Goal: Task Accomplishment & Management: Complete application form

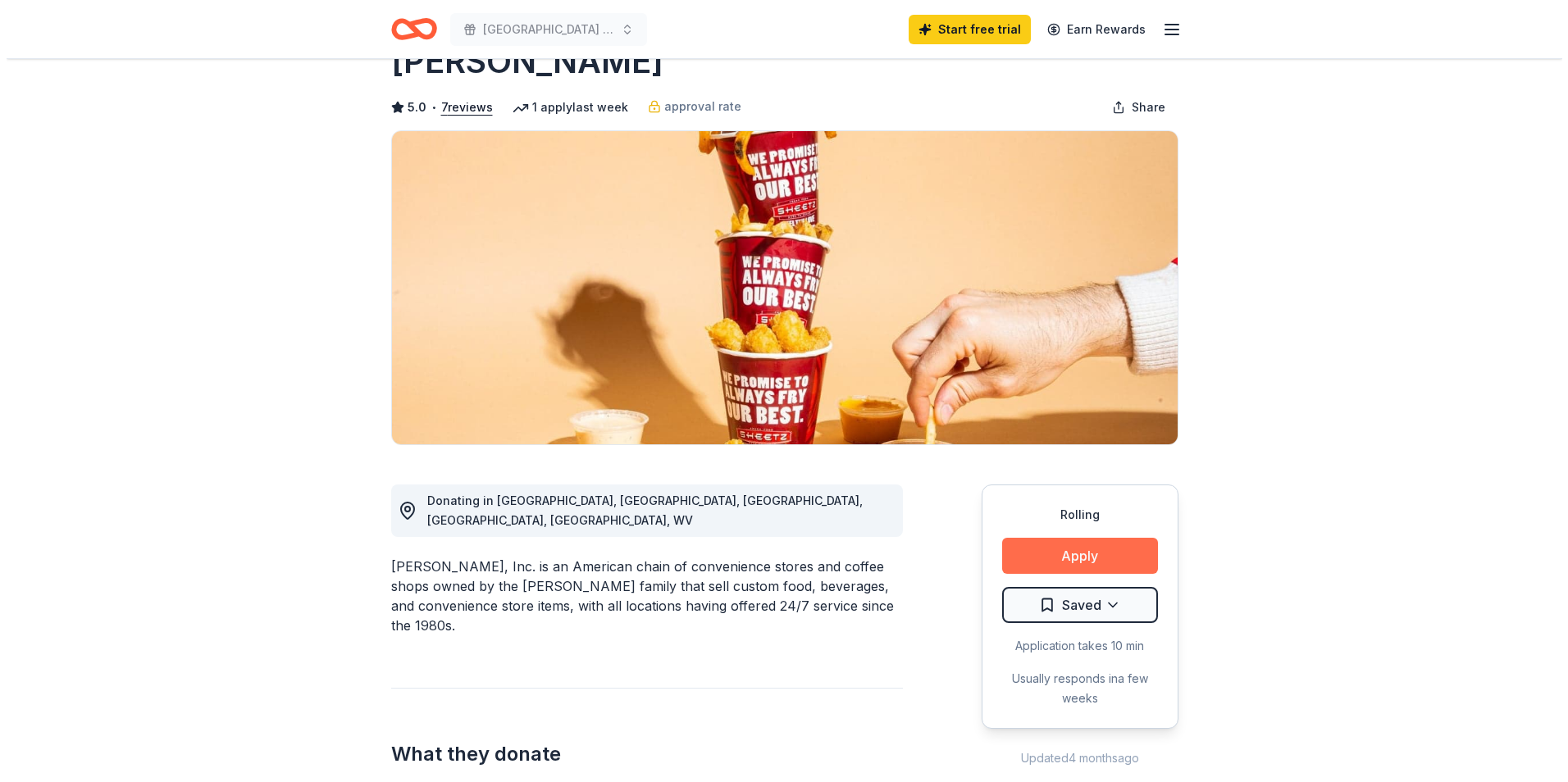
scroll to position [82, 0]
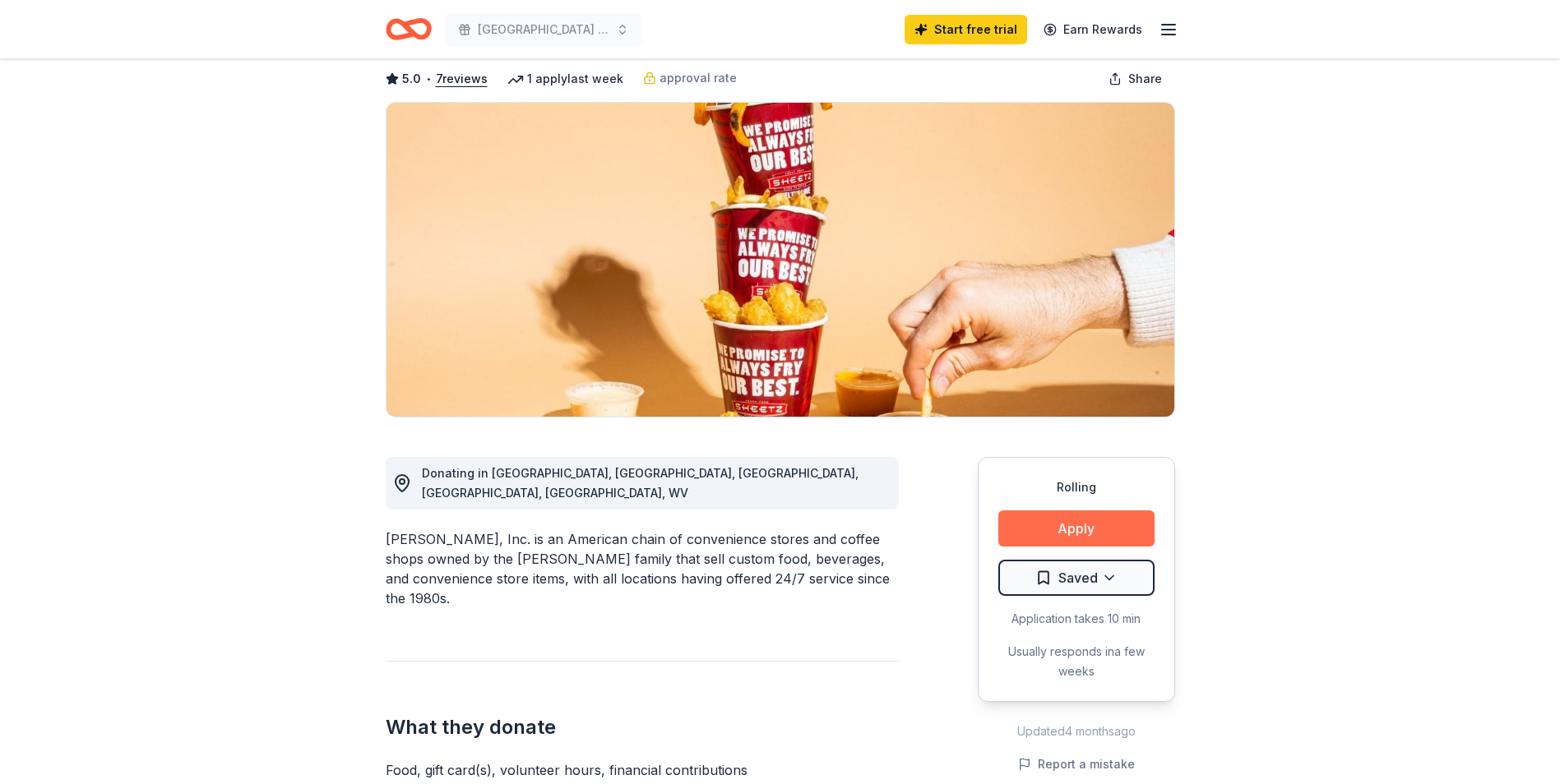
click at [1063, 598] on div "Rolling Apply Saved Application takes 10 min Usually responds in a few weeks" at bounding box center [1077, 580] width 198 height 245
click at [1061, 525] on button "Apply" at bounding box center [1076, 528] width 156 height 36
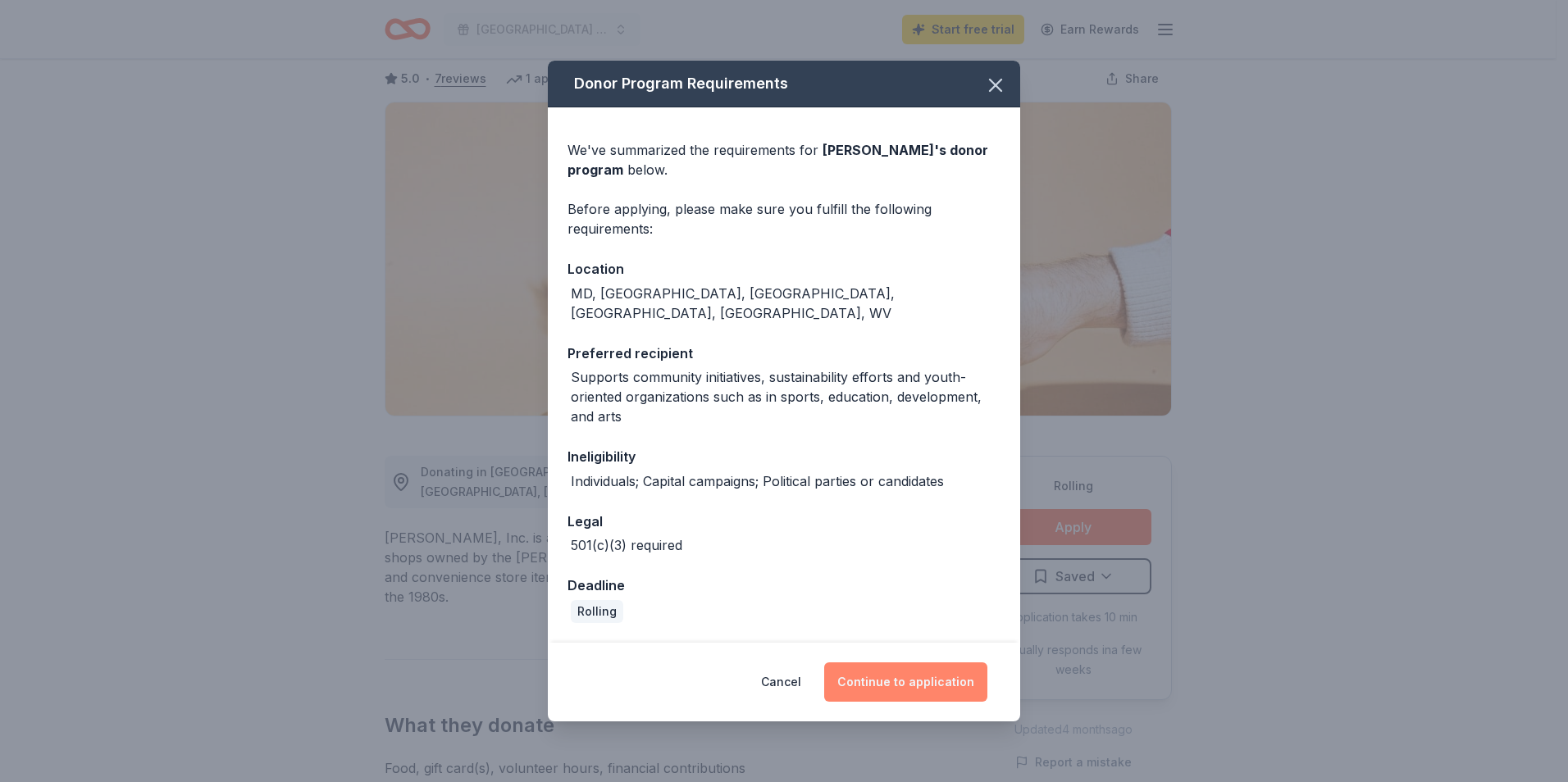
click at [872, 668] on button "Continue to application" at bounding box center [906, 682] width 163 height 40
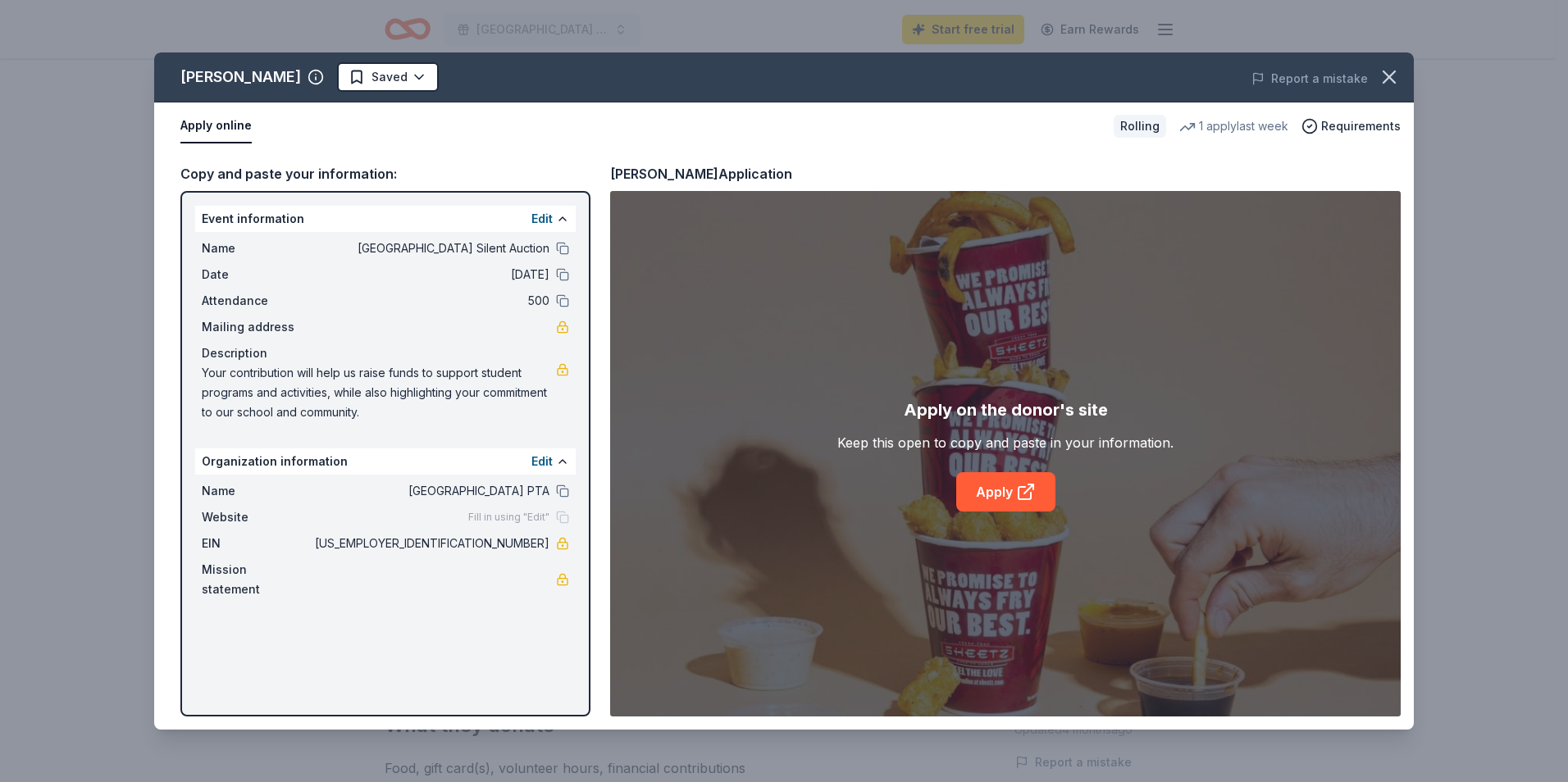
click at [227, 128] on button "Apply online" at bounding box center [216, 126] width 72 height 35
drag, startPoint x: 202, startPoint y: 248, endPoint x: 508, endPoint y: 394, distance: 339.0
click at [473, 311] on div "Name [GEOGRAPHIC_DATA] Silent Auction Date [DATE] Attendance 500 Mailing addres…" at bounding box center [386, 330] width 381 height 197
click at [982, 497] on link "Apply" at bounding box center [1006, 492] width 99 height 40
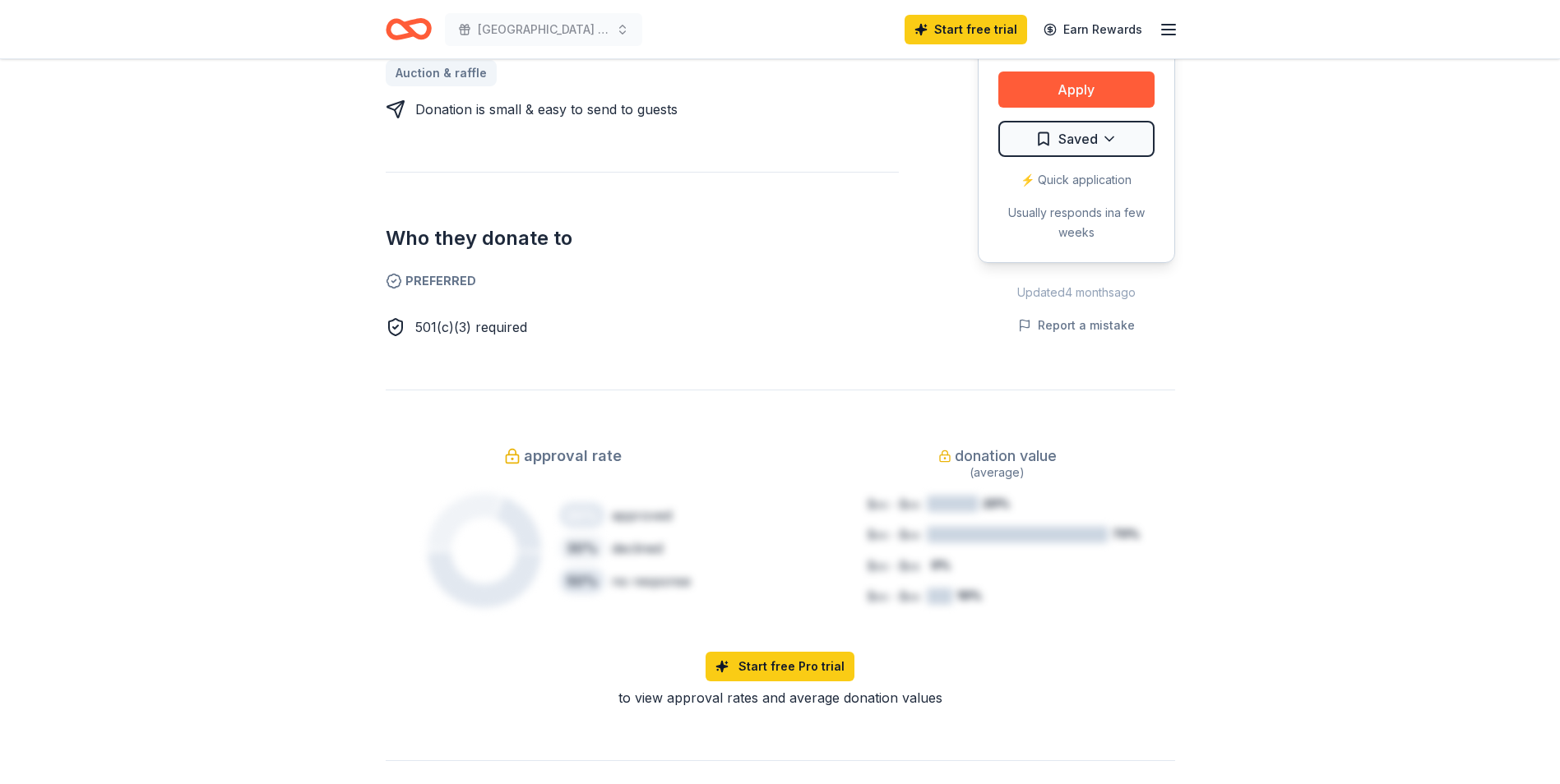
scroll to position [822, 0]
